Goal: Task Accomplishment & Management: Complete application form

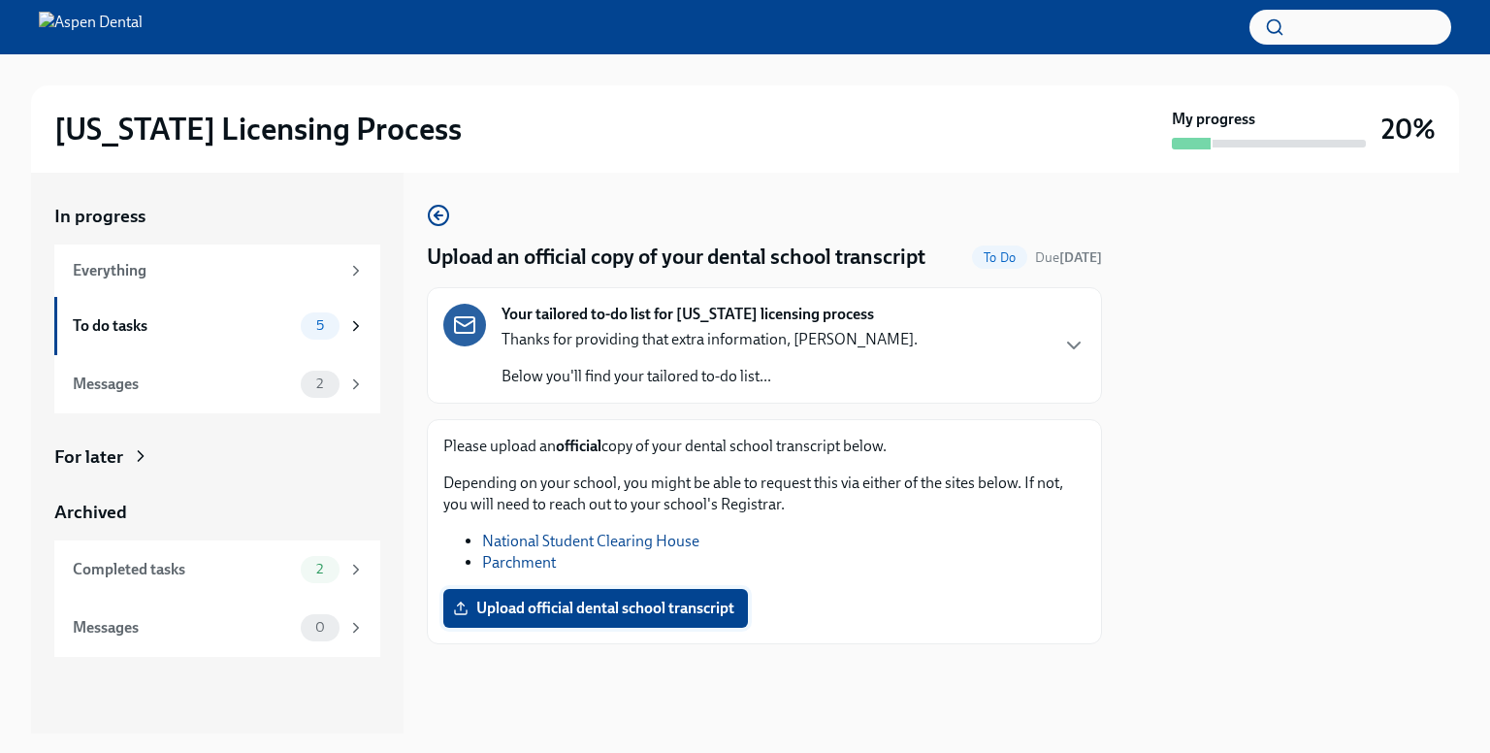
click at [579, 618] on label "Upload official dental school transcript" at bounding box center [595, 608] width 305 height 39
click at [0, 0] on input "Upload official dental school transcript" at bounding box center [0, 0] width 0 height 0
click at [575, 614] on span "Upload official dental school transcript" at bounding box center [595, 608] width 277 height 19
click at [0, 0] on input "Upload official dental school transcript" at bounding box center [0, 0] width 0 height 0
click at [516, 561] on link "Parchment" at bounding box center [519, 562] width 74 height 18
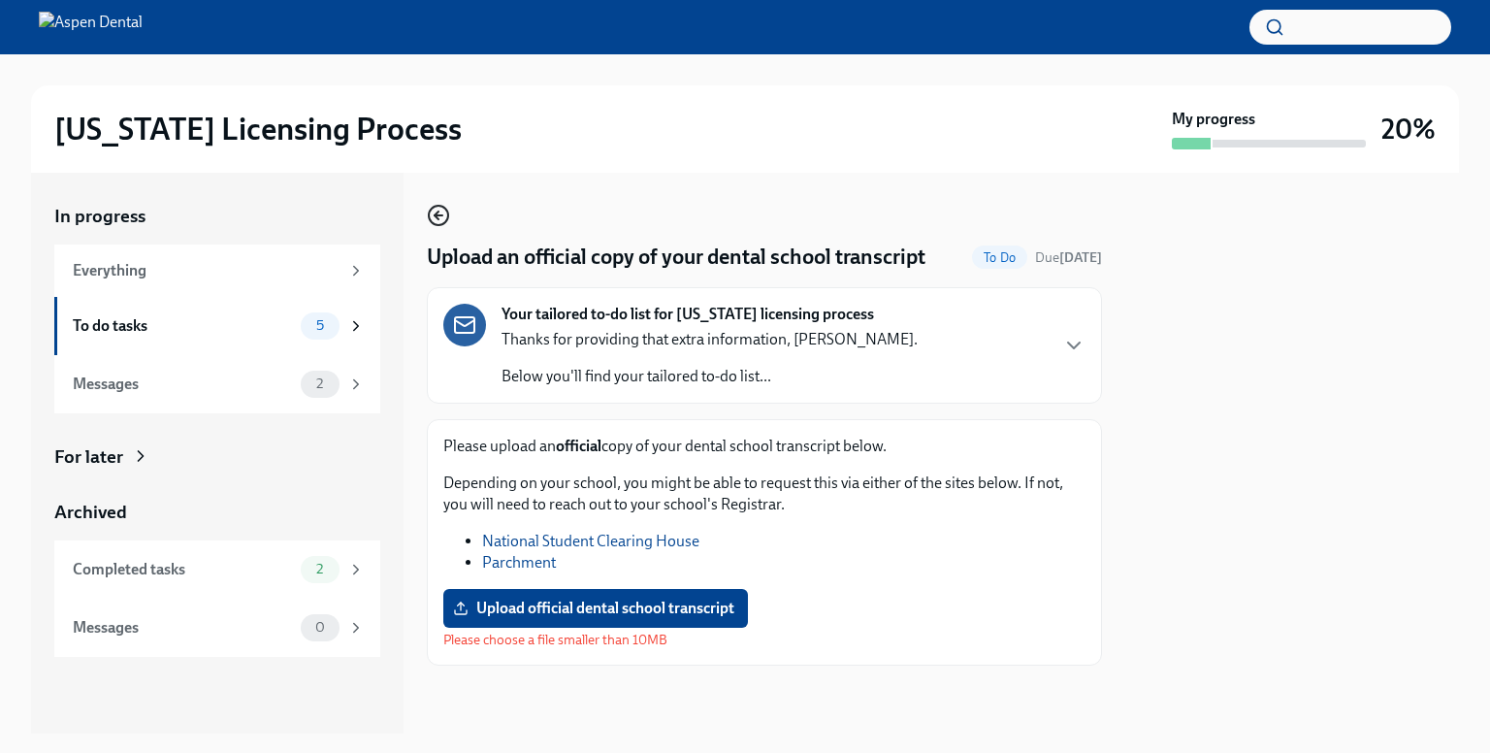
click at [444, 226] on icon "button" at bounding box center [438, 215] width 23 height 23
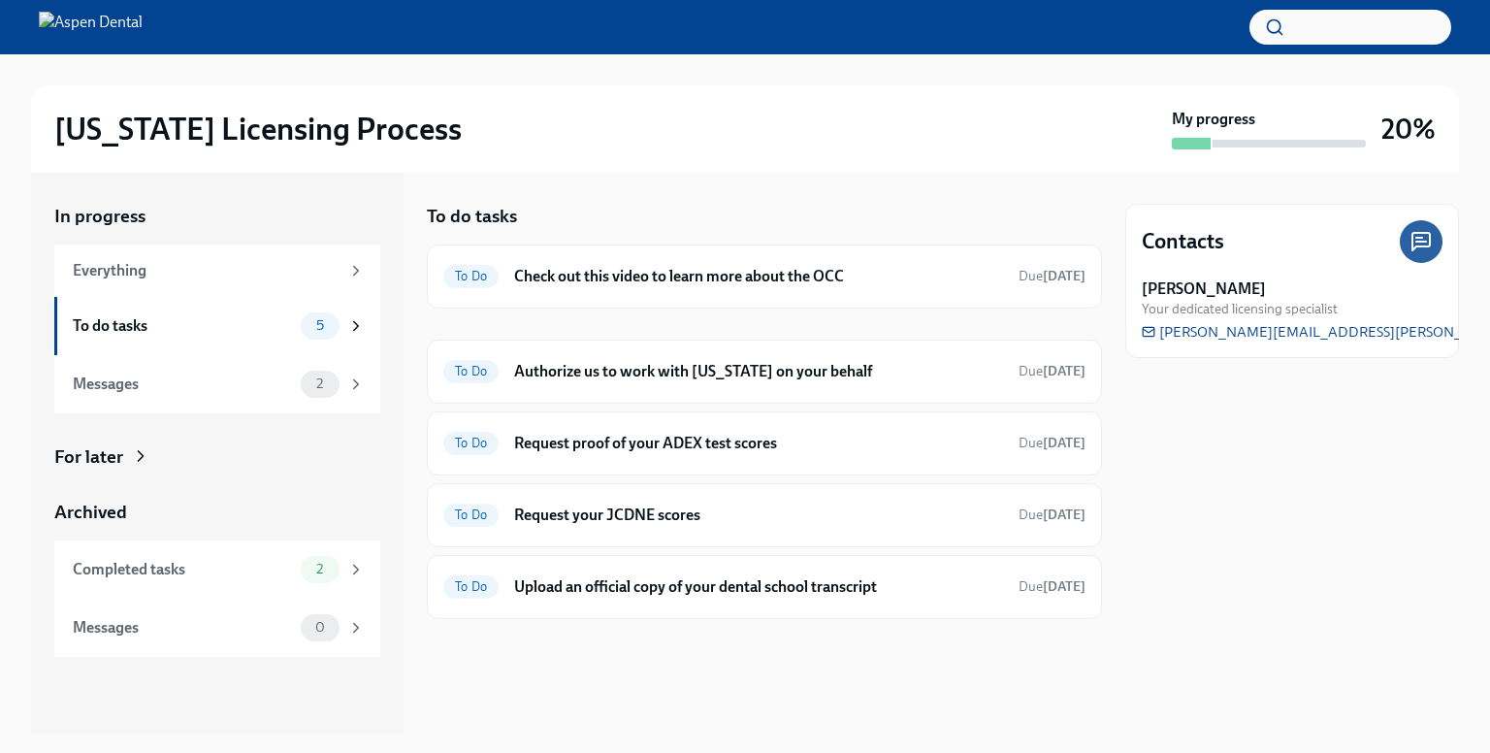
click at [443, 227] on h5 "To do tasks" at bounding box center [472, 216] width 90 height 25
click at [613, 514] on h6 "Request your JCDNE scores" at bounding box center [758, 514] width 489 height 21
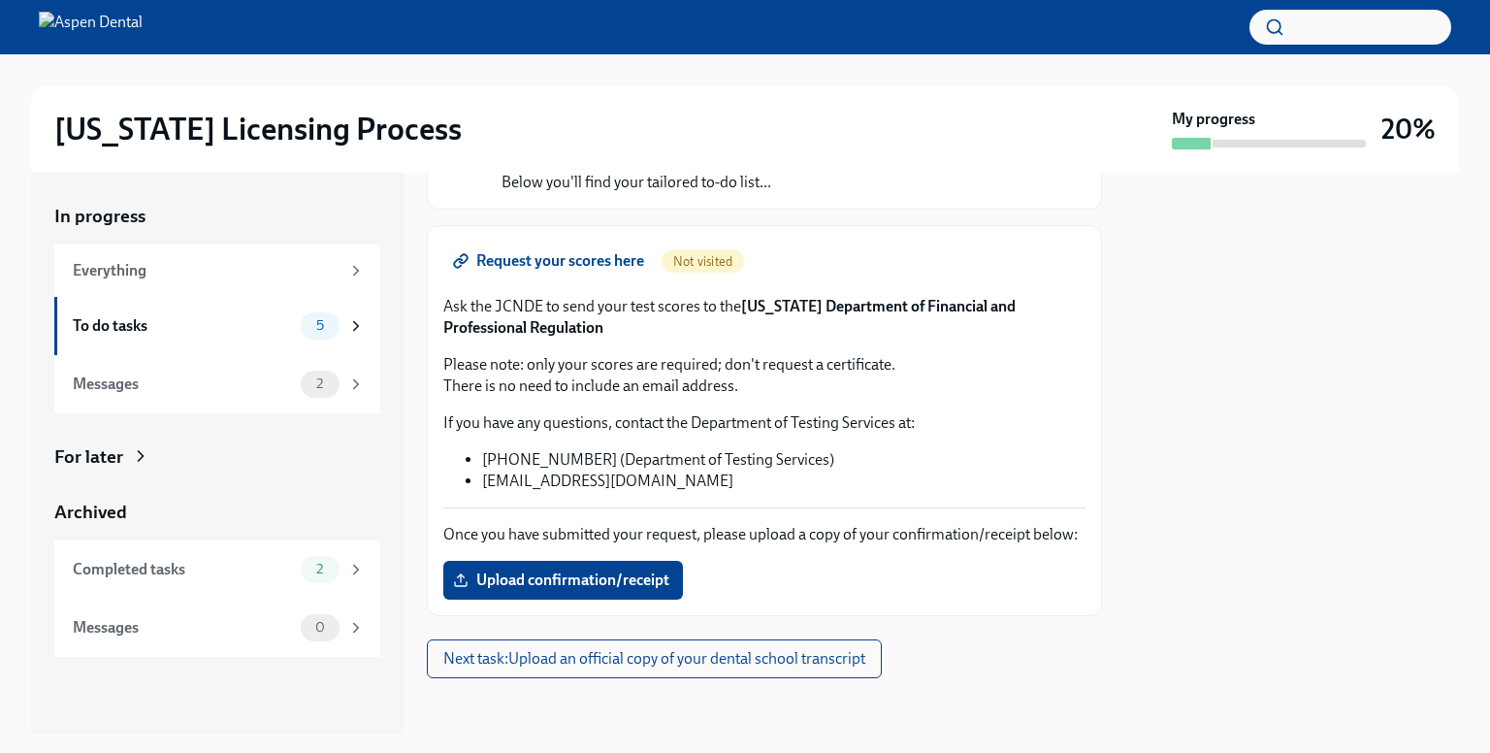
scroll to position [221, 0]
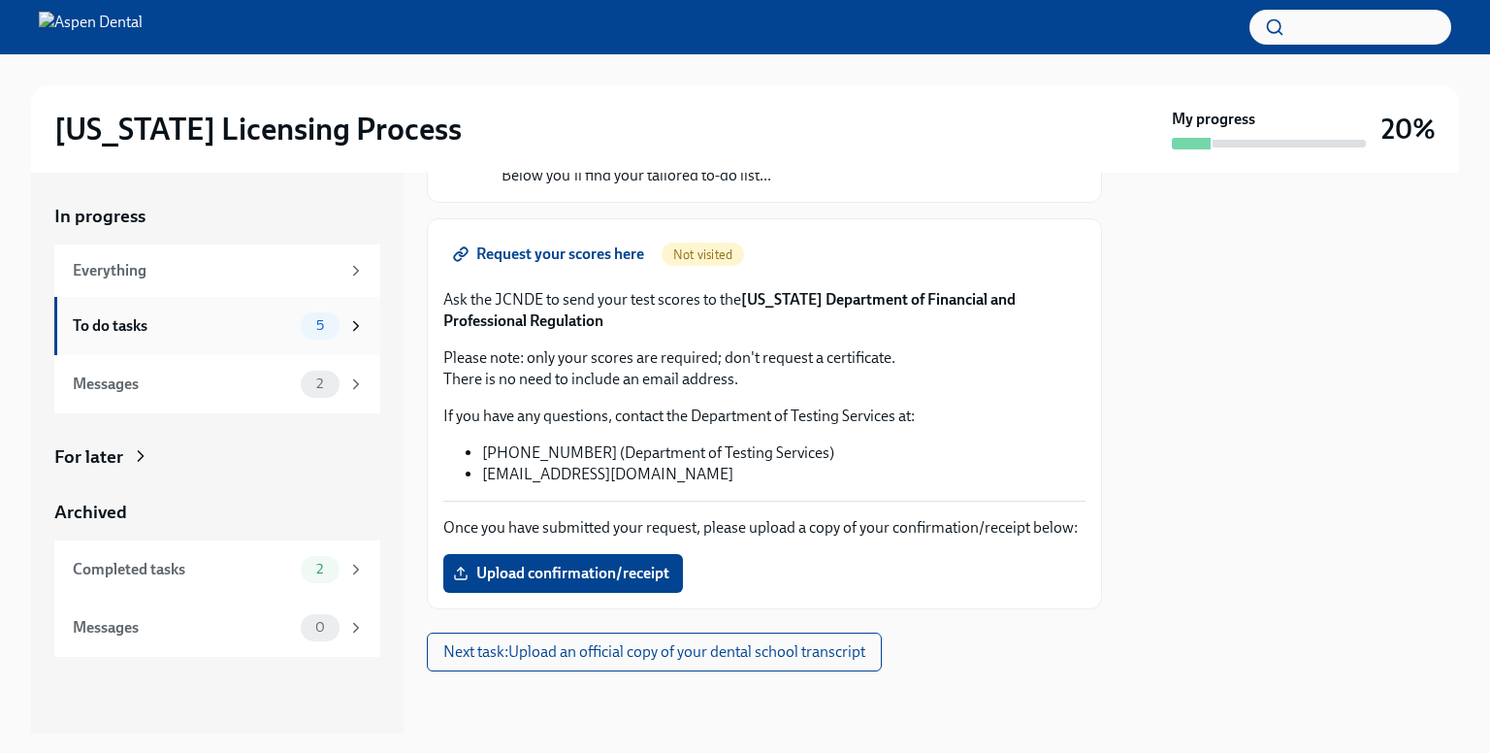
click at [252, 335] on div "To do tasks" at bounding box center [183, 325] width 220 height 21
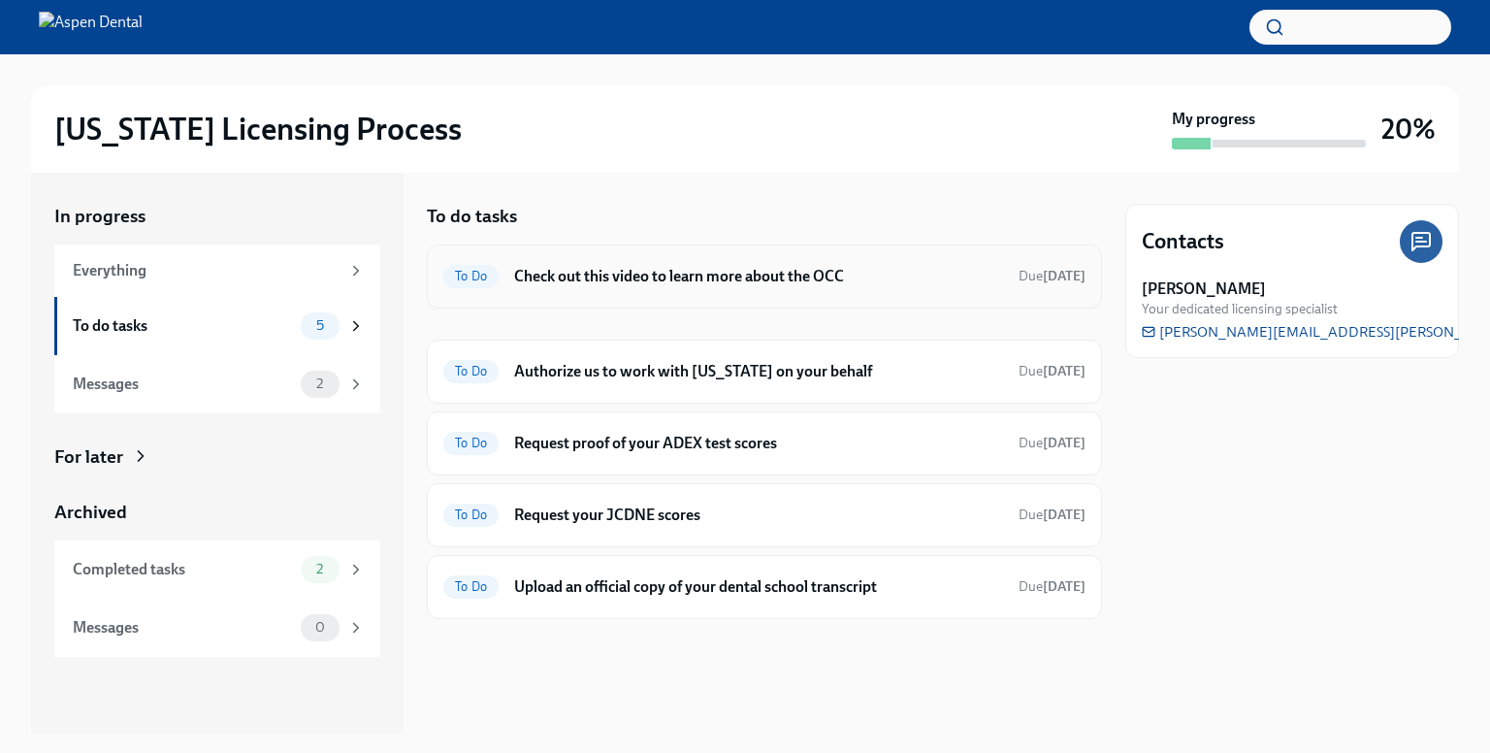
click at [637, 276] on h6 "Check out this video to learn more about the OCC" at bounding box center [758, 276] width 489 height 21
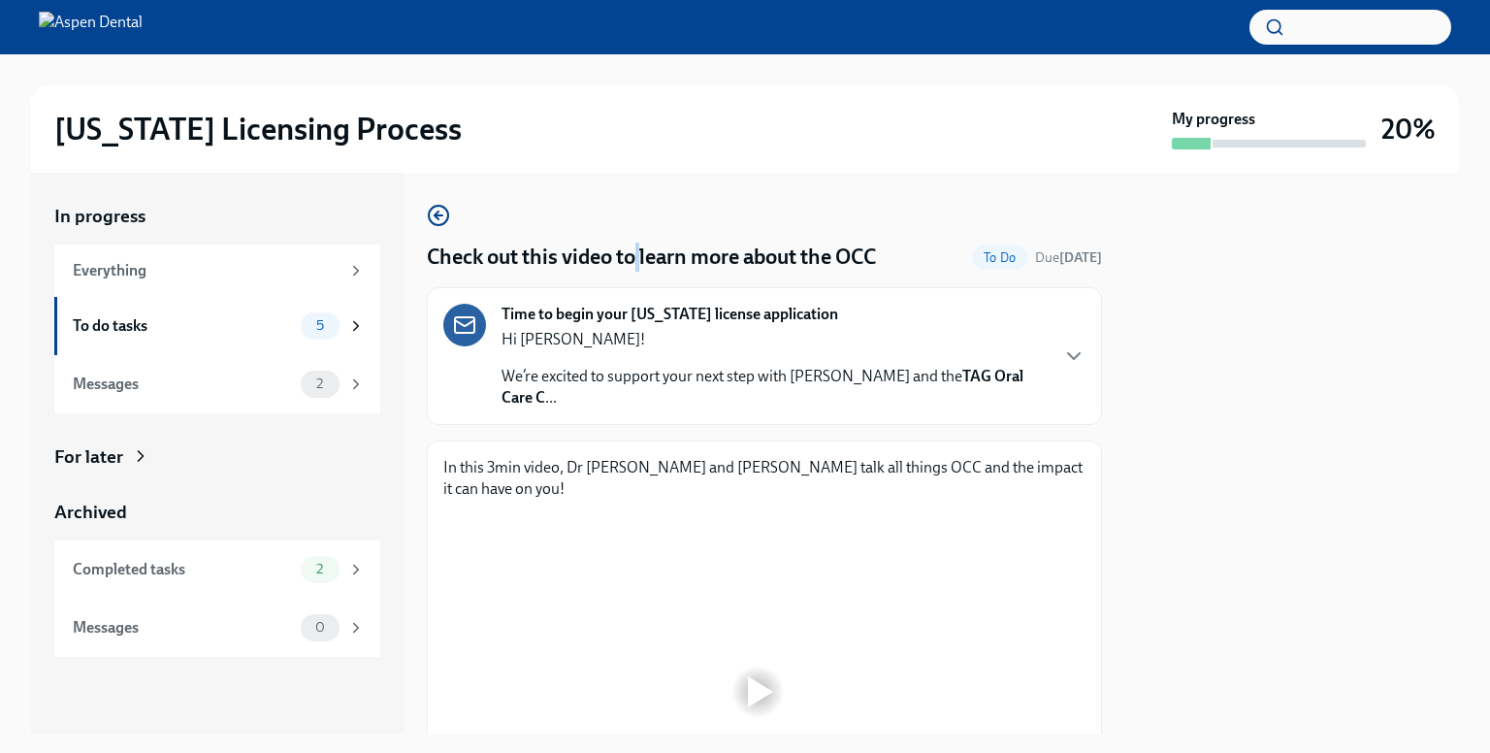
click at [637, 276] on div "Check out this video to learn more about the OCC To Do Due [DATE] Time to begin…" at bounding box center [764, 544] width 675 height 681
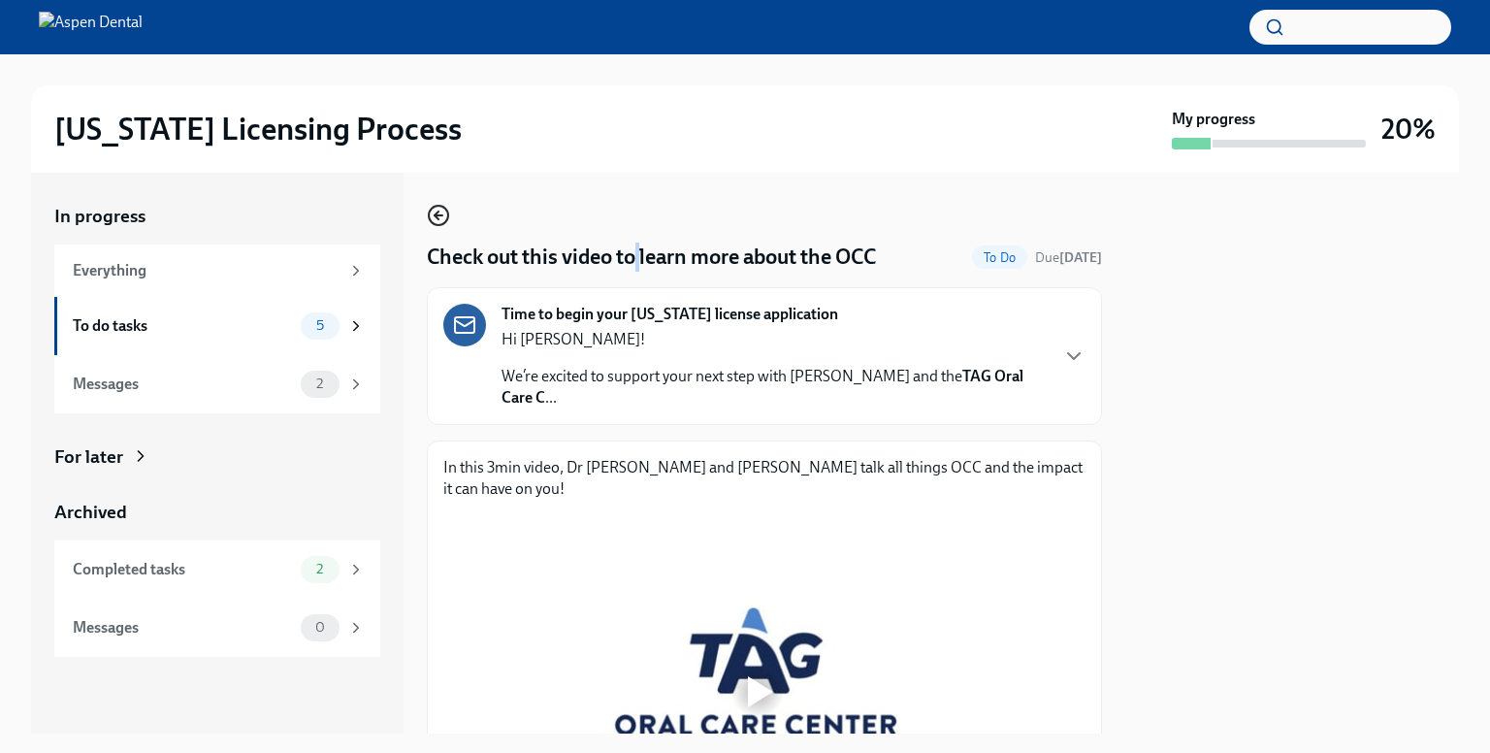
click at [448, 218] on circle "button" at bounding box center [438, 215] width 19 height 19
